Goal: Transaction & Acquisition: Purchase product/service

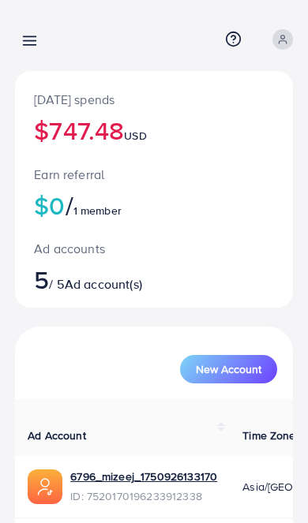
click at [20, 31] on link at bounding box center [26, 40] width 23 height 20
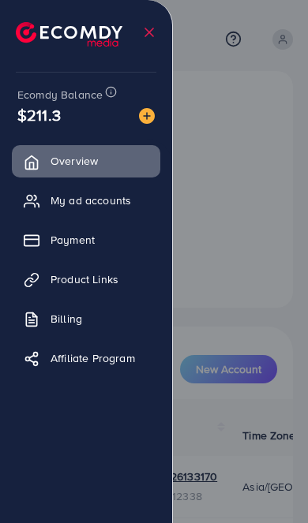
click at [271, 260] on div at bounding box center [154, 314] width 308 height 628
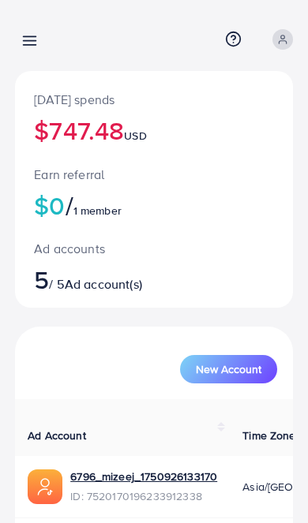
click at [38, 27] on div "Overview Help Center Contact Support Term and policy About Us [PERSON_NAME] als…" at bounding box center [154, 39] width 278 height 41
click at [31, 43] on icon at bounding box center [29, 40] width 17 height 17
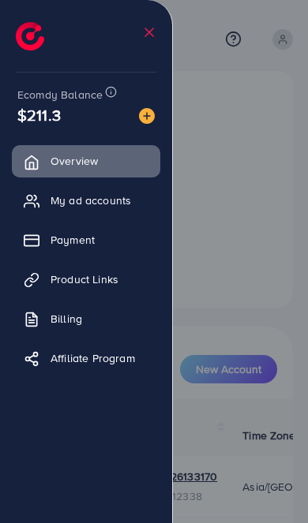
click at [59, 241] on span "Payment" at bounding box center [72, 240] width 44 height 16
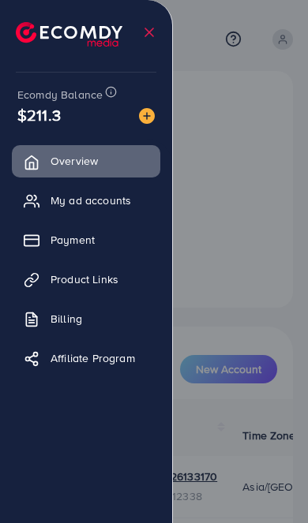
click at [64, 235] on span "Payment" at bounding box center [72, 240] width 44 height 16
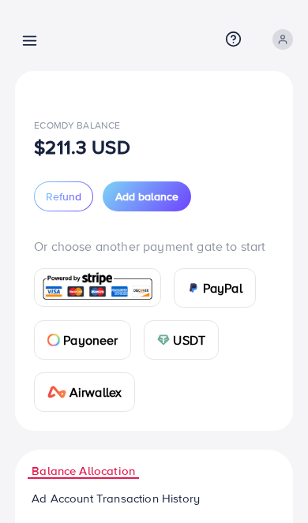
click at [156, 196] on span "Add balance" at bounding box center [146, 197] width 63 height 16
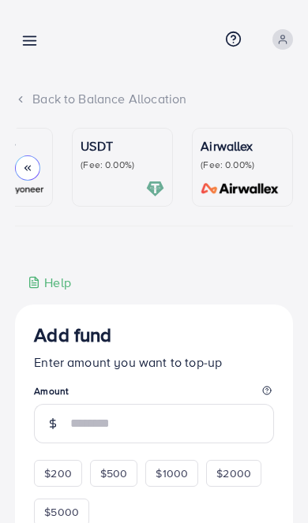
scroll to position [0, 303]
click at [98, 166] on p "(Fee: 0.00%)" at bounding box center [122, 165] width 84 height 13
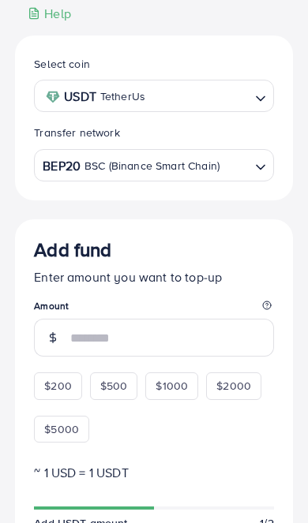
scroll to position [270, 0]
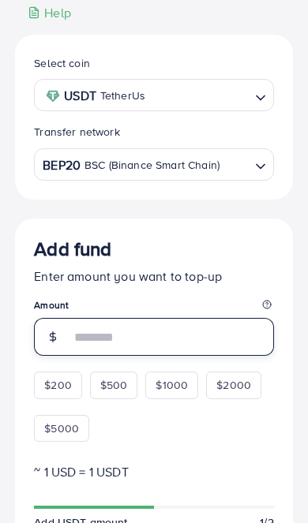
click at [196, 335] on input "number" at bounding box center [172, 337] width 204 height 38
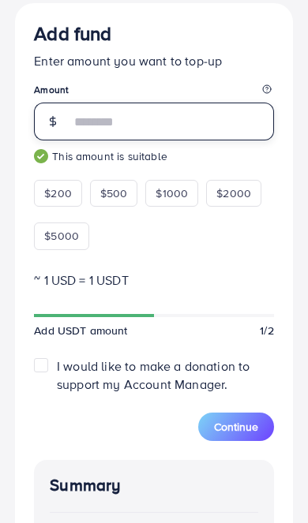
scroll to position [477, 0]
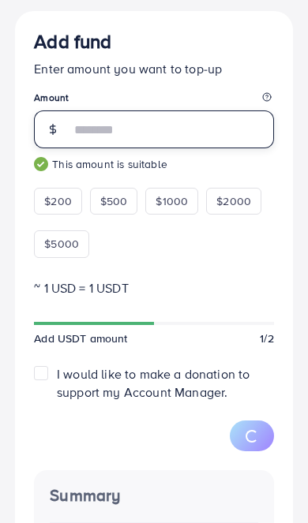
type input "****"
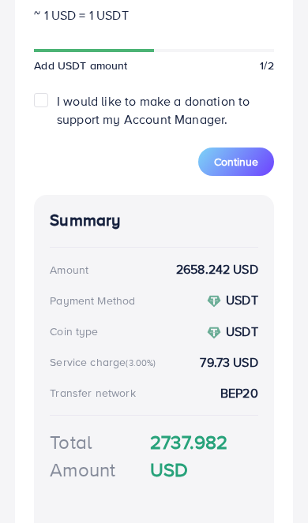
scroll to position [727, 0]
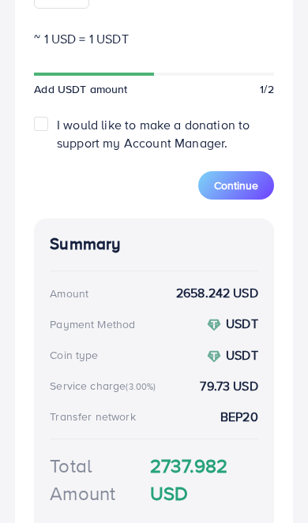
click at [240, 183] on span "Continue" at bounding box center [236, 186] width 44 height 16
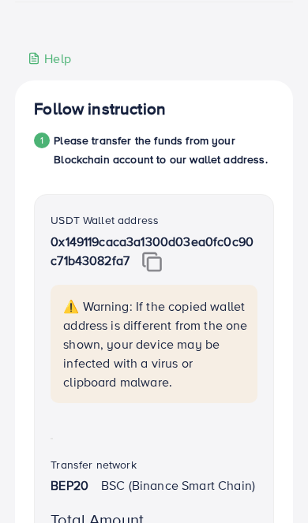
click at [162, 272] on img at bounding box center [152, 262] width 20 height 21
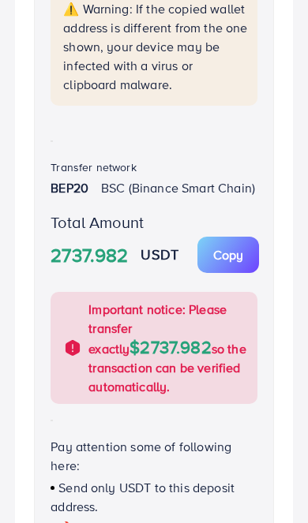
scroll to position [560, 0]
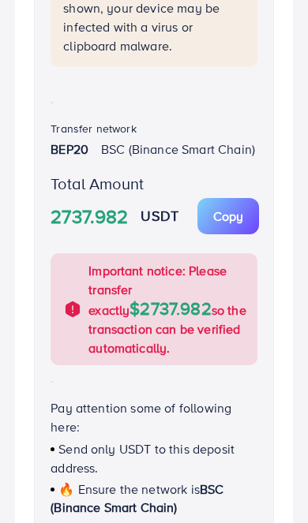
click at [243, 226] on p "Copy" at bounding box center [228, 216] width 30 height 19
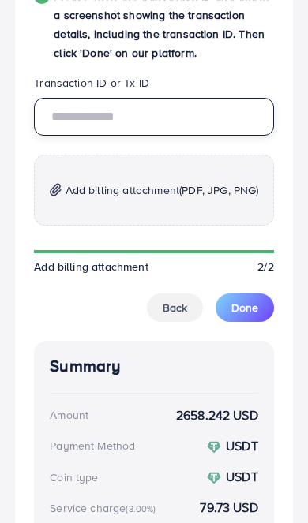
click at [177, 136] on input "text" at bounding box center [154, 117] width 240 height 38
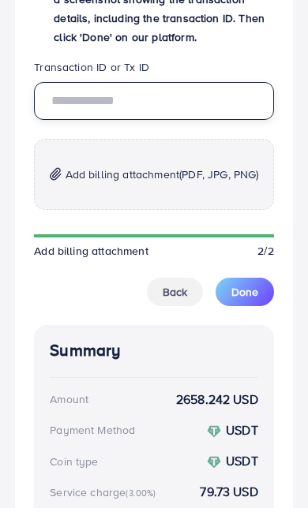
click at [163, 136] on input "text" at bounding box center [154, 117] width 240 height 38
paste input "**********"
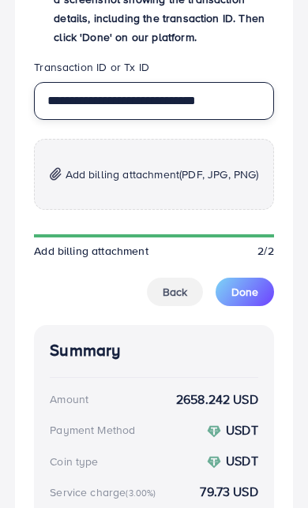
type input "**********"
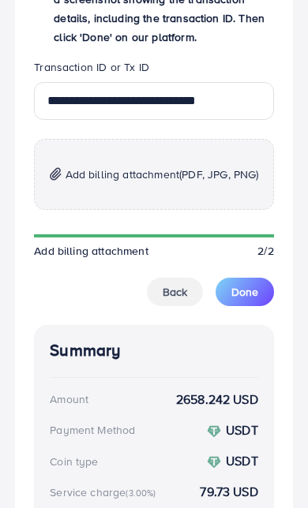
click at [227, 198] on span "(PDF, JPG, PNG)" at bounding box center [218, 190] width 79 height 16
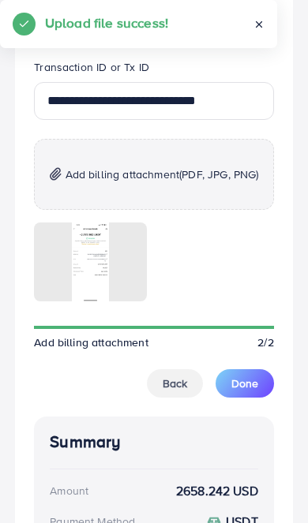
click at [242, 391] on span "Done" at bounding box center [244, 384] width 27 height 16
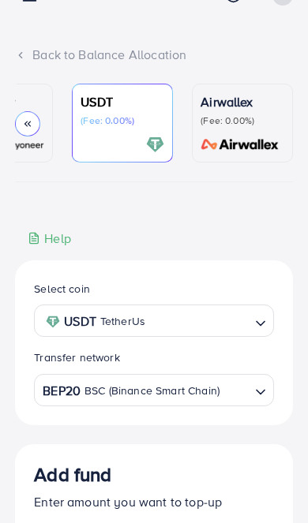
scroll to position [14, 0]
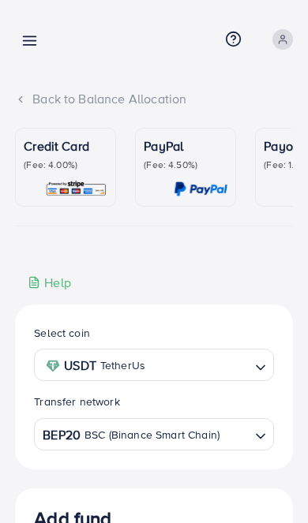
click at [26, 33] on icon at bounding box center [29, 40] width 17 height 17
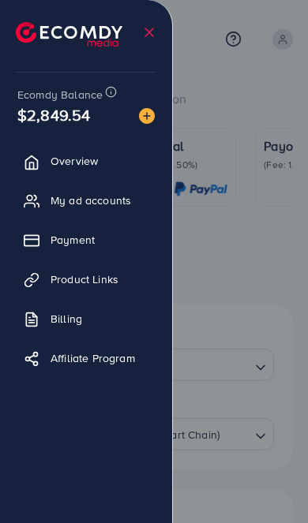
click at [290, 292] on div at bounding box center [154, 314] width 308 height 628
